Goal: Information Seeking & Learning: Learn about a topic

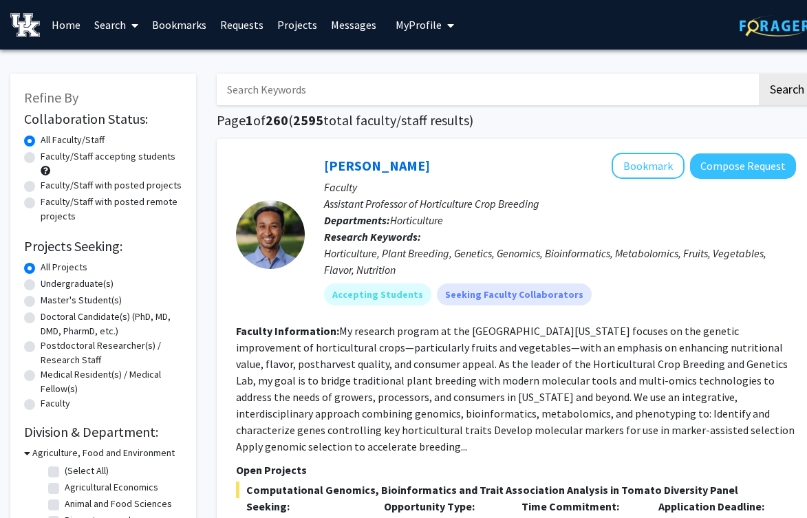
click at [292, 85] on input "Search Keywords" at bounding box center [487, 90] width 540 height 32
type input "psychology and law"
click at [759, 74] on button "Search" at bounding box center [787, 90] width 56 height 32
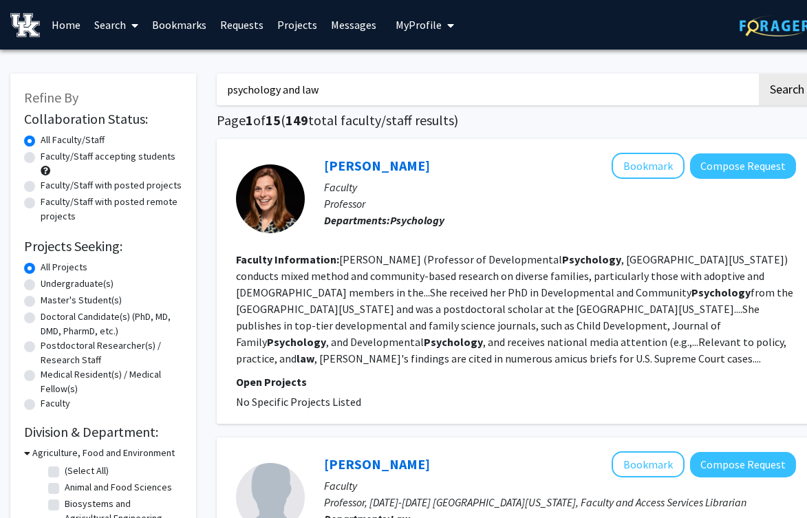
click at [363, 97] on input "psychology and law" at bounding box center [487, 90] width 540 height 32
click at [363, 88] on input "psychology and law" at bounding box center [487, 90] width 540 height 32
